Goal: Understand process/instructions: Learn about a topic

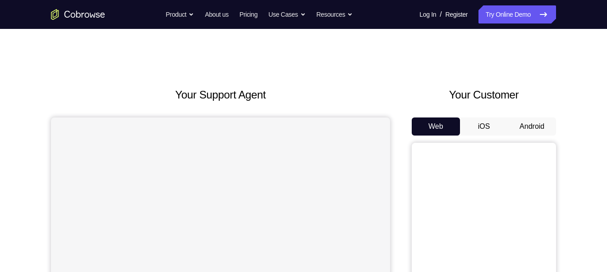
click at [528, 124] on button "Android" at bounding box center [532, 126] width 48 height 18
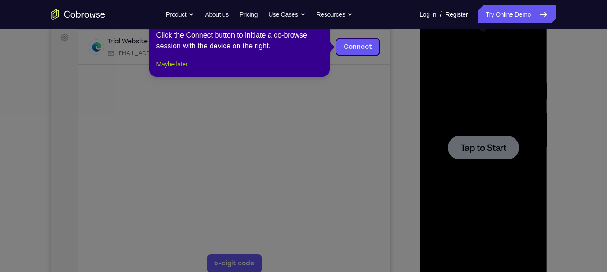
click at [167, 69] on button "Maybe later" at bounding box center [172, 64] width 31 height 11
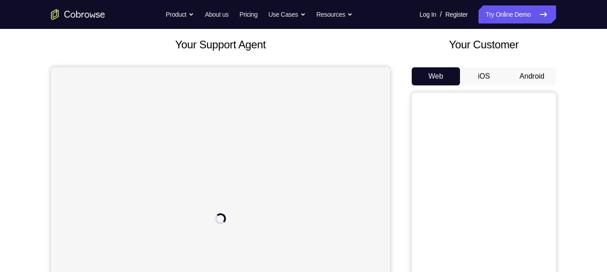
scroll to position [53, 0]
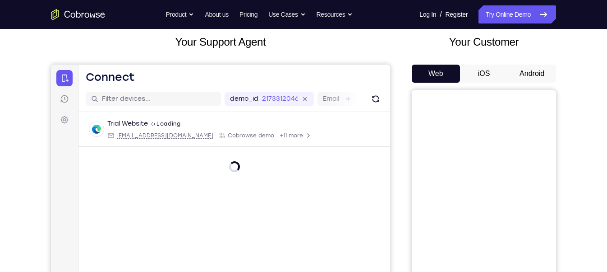
click at [534, 73] on button "Android" at bounding box center [532, 74] width 48 height 18
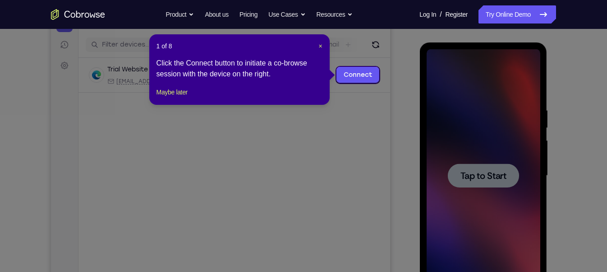
scroll to position [0, 0]
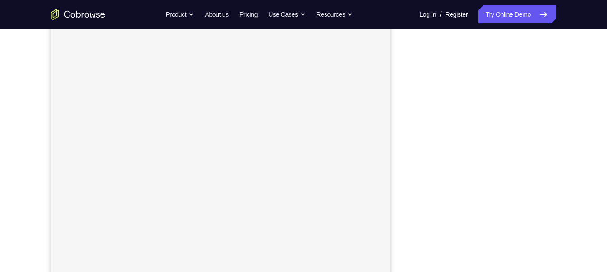
scroll to position [144, 0]
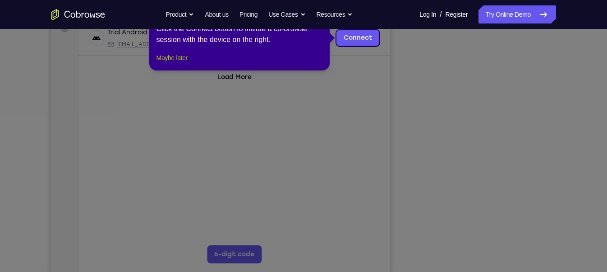
click at [169, 63] on button "Maybe later" at bounding box center [172, 57] width 31 height 11
